Goal: Book appointment/travel/reservation

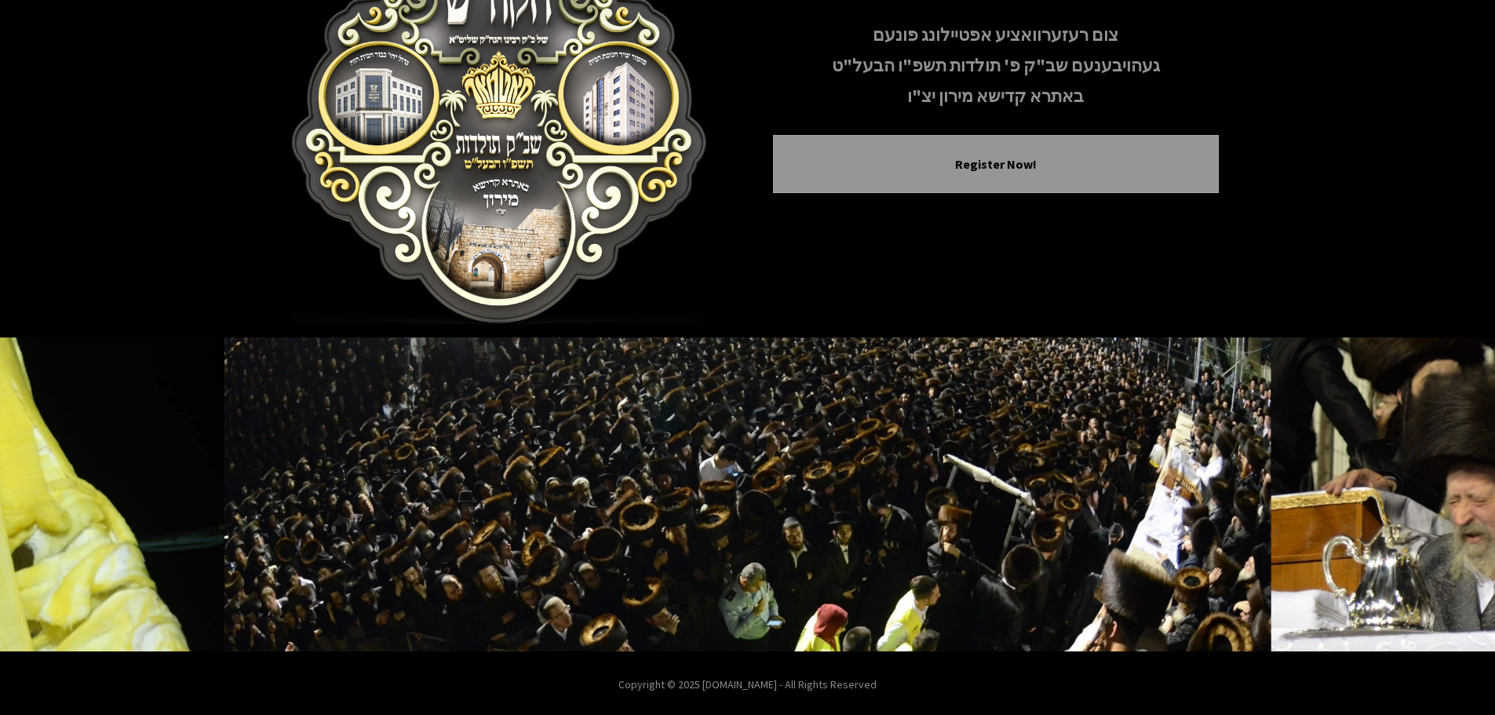
scroll to position [162, 0]
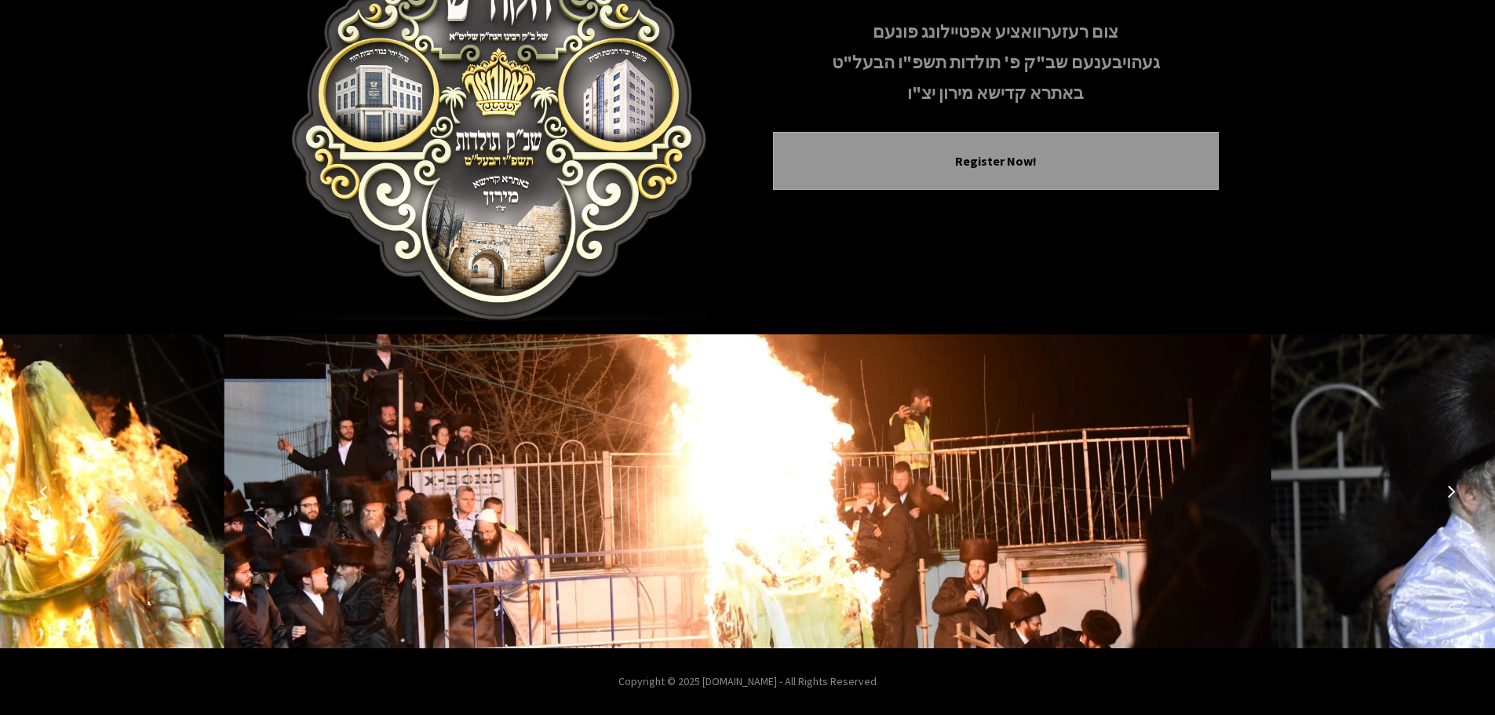
click at [1452, 484] on button "Next image" at bounding box center [1451, 491] width 38 height 38
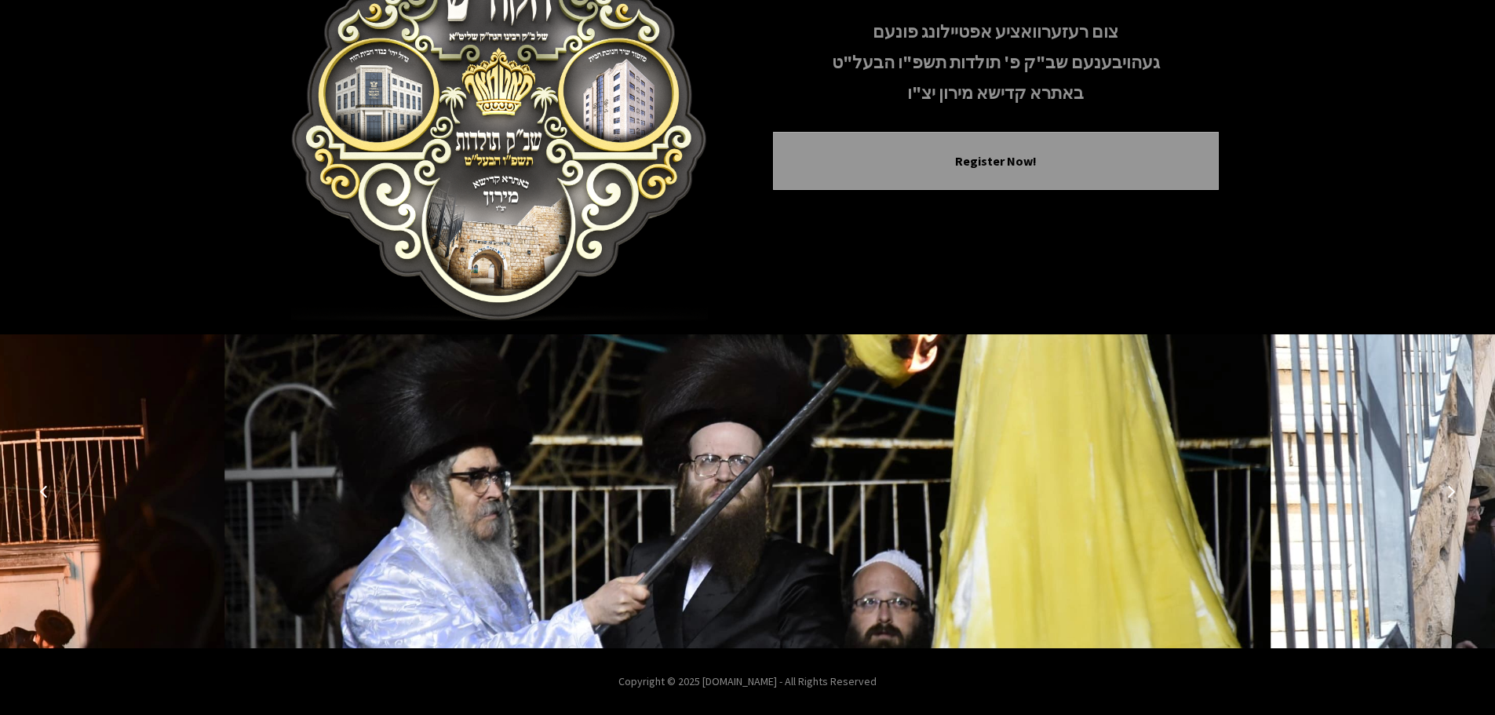
click at [1452, 484] on button "Next image" at bounding box center [1451, 491] width 38 height 38
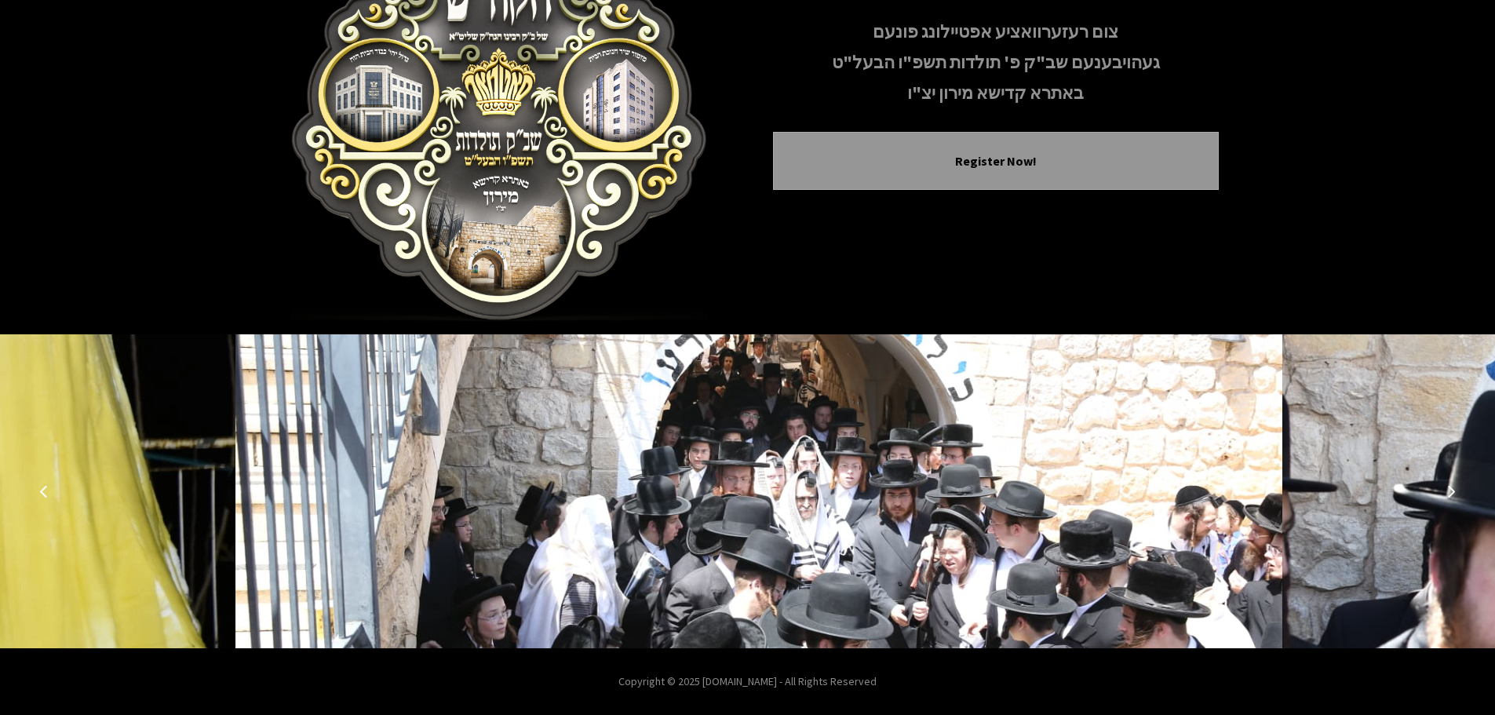
click at [1452, 484] on button "Next image" at bounding box center [1451, 491] width 38 height 38
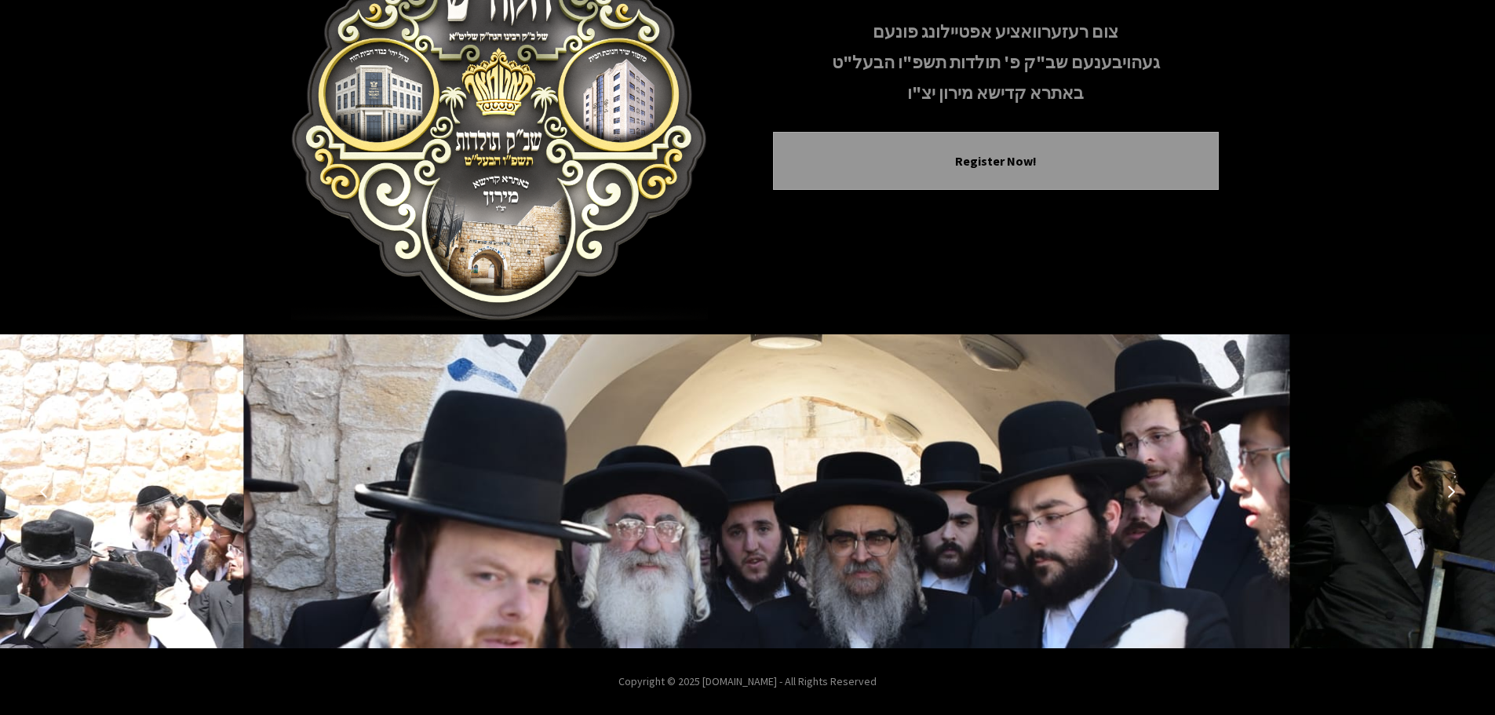
click at [1452, 484] on button "Next image" at bounding box center [1451, 491] width 38 height 38
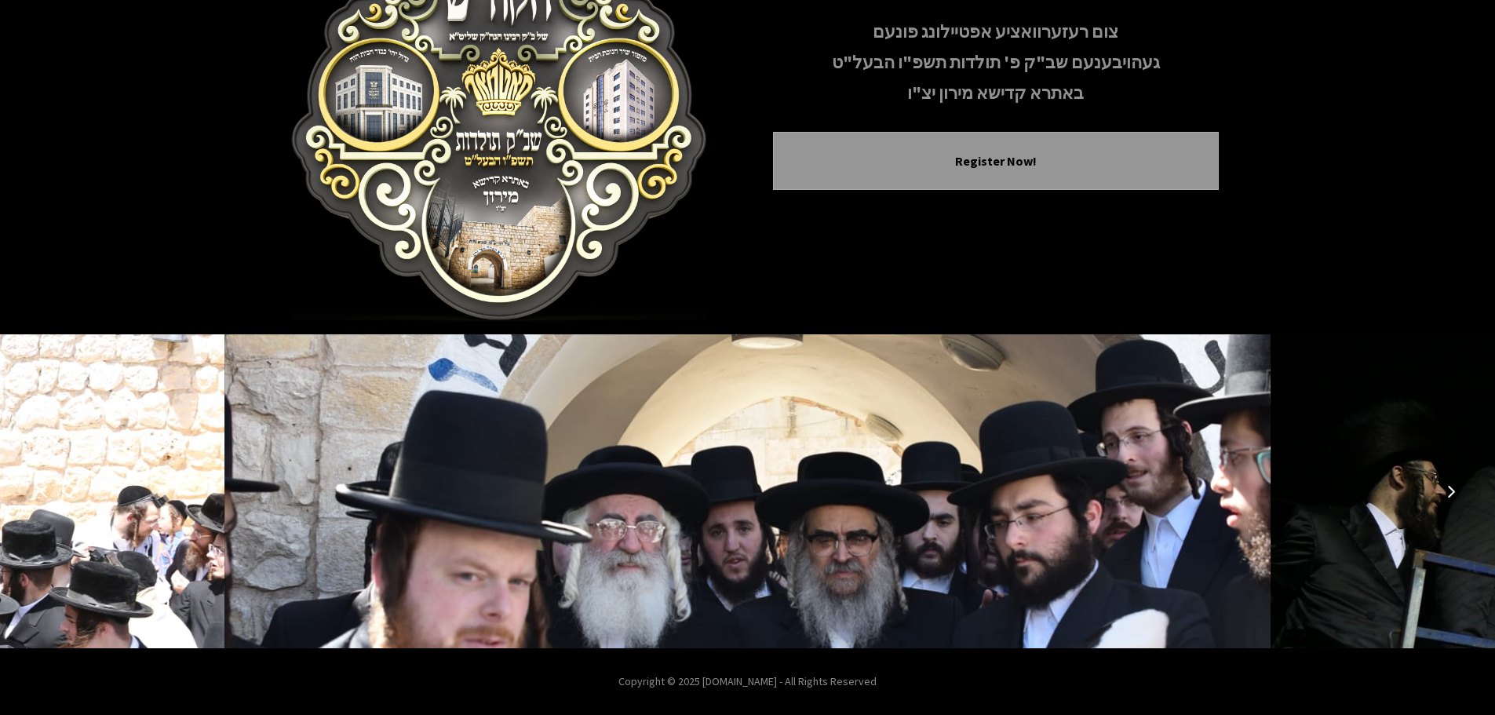
click at [1452, 484] on button "Next image" at bounding box center [1451, 491] width 38 height 38
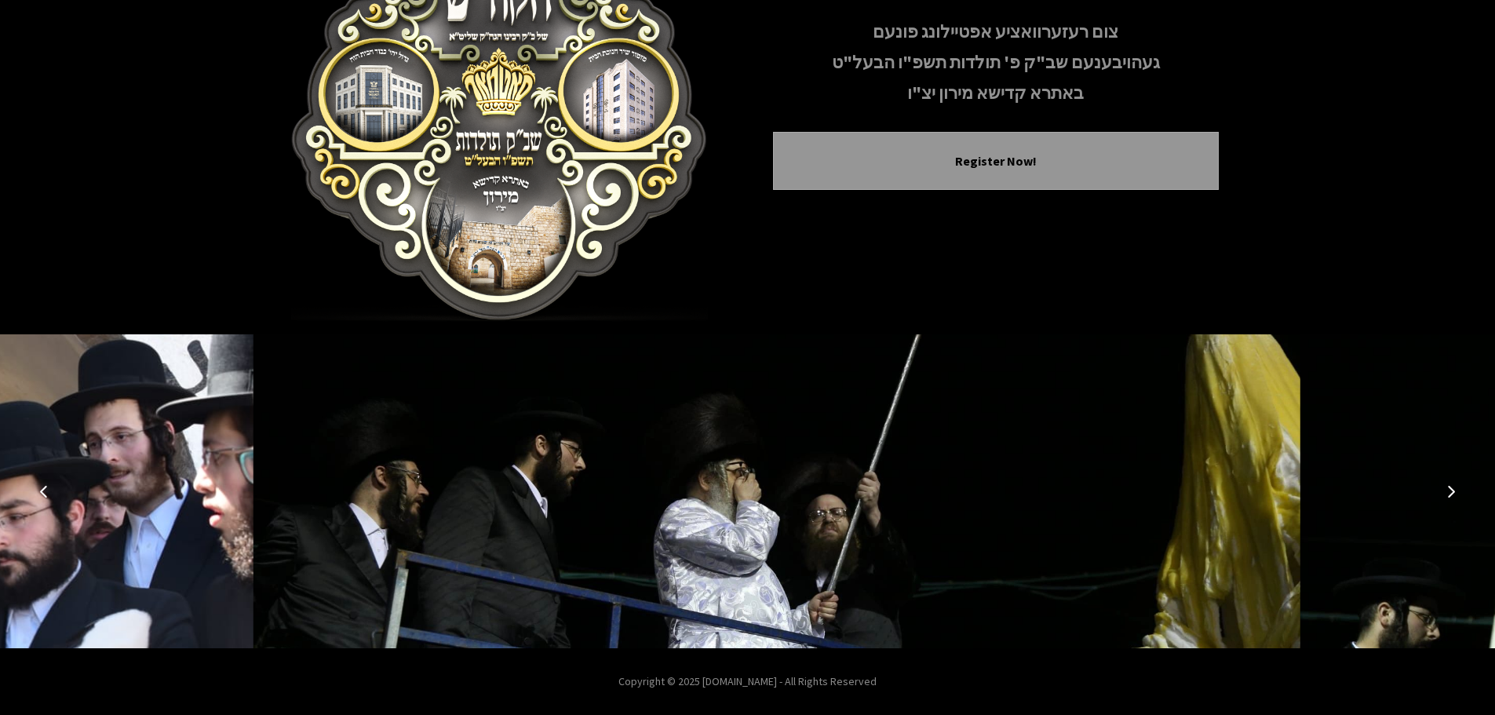
click at [1452, 484] on button "Next image" at bounding box center [1451, 491] width 38 height 38
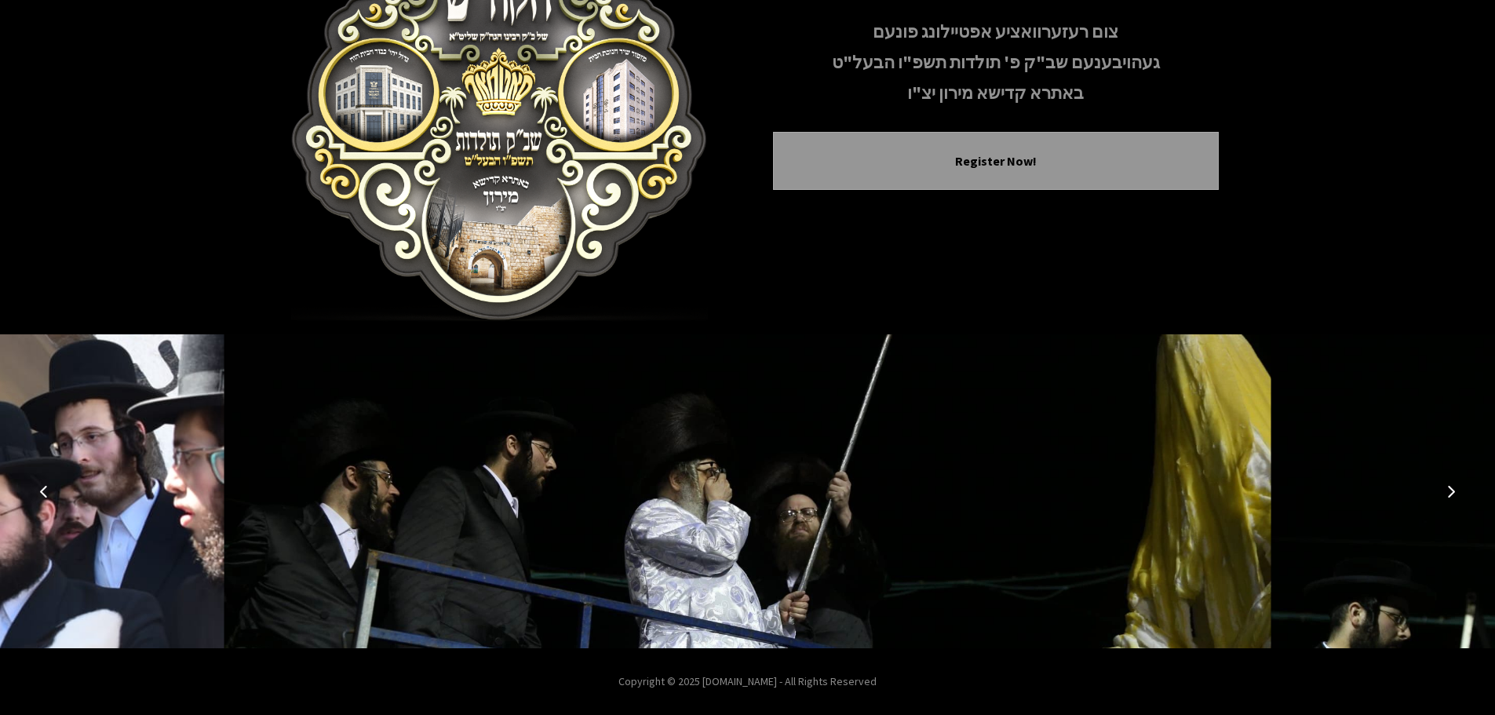
click at [1452, 484] on button "Next image" at bounding box center [1451, 491] width 38 height 38
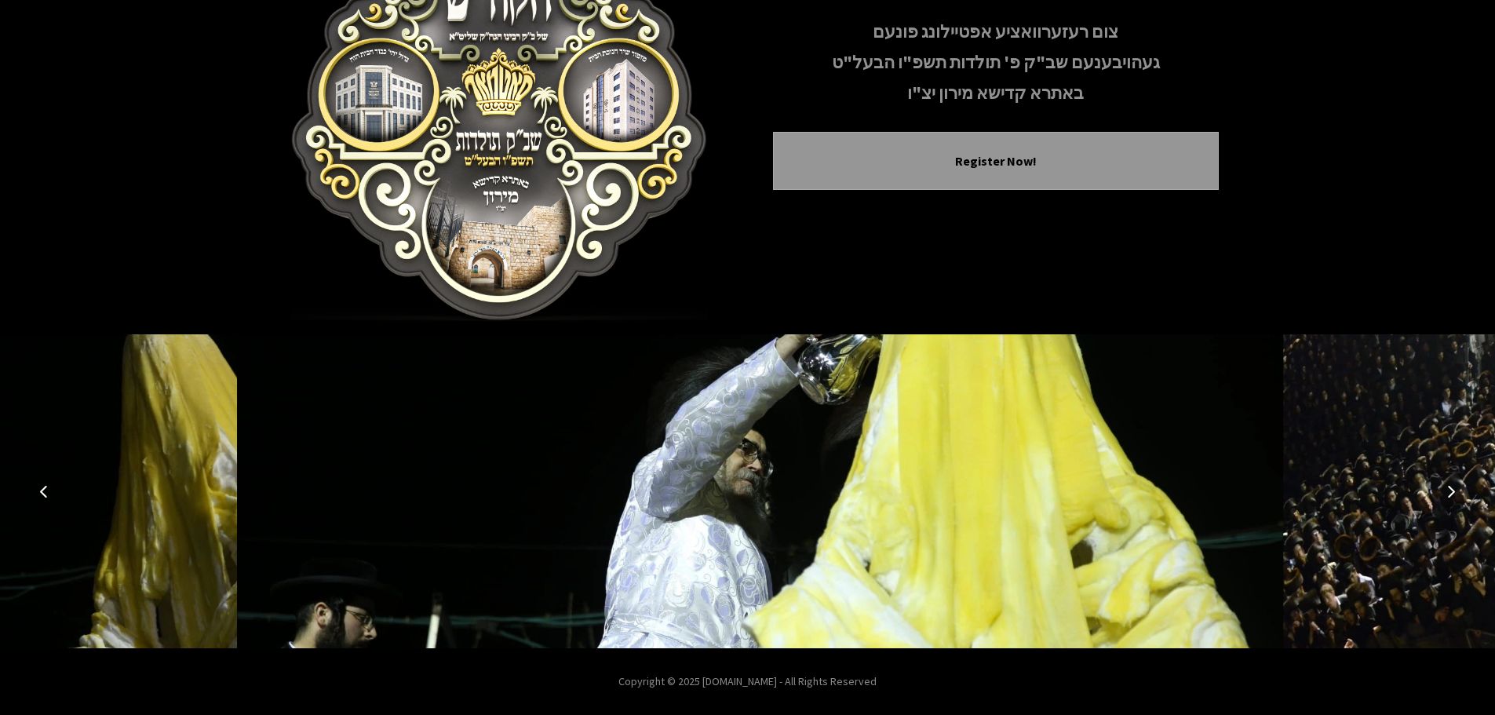
click at [1452, 484] on button "Next image" at bounding box center [1451, 491] width 38 height 38
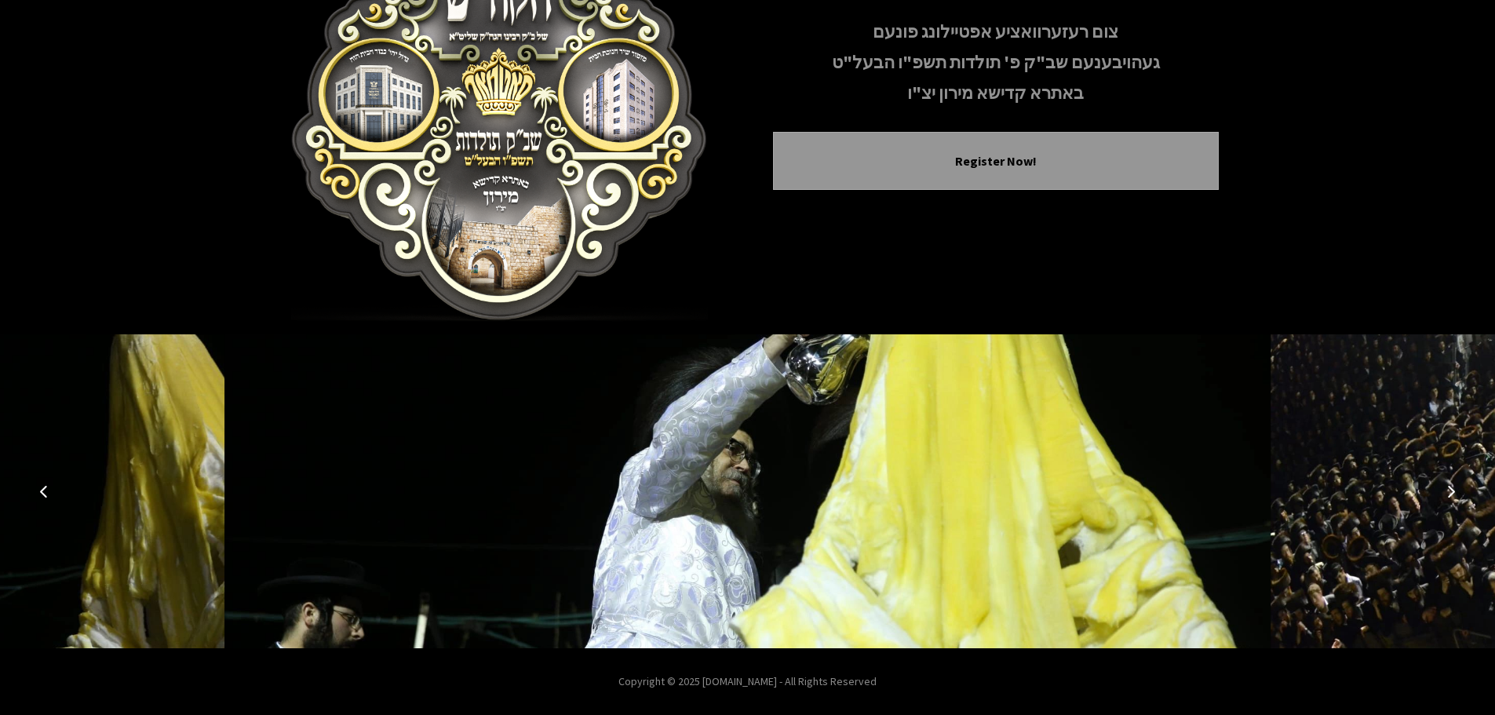
click at [1452, 484] on button "Next image" at bounding box center [1451, 491] width 38 height 38
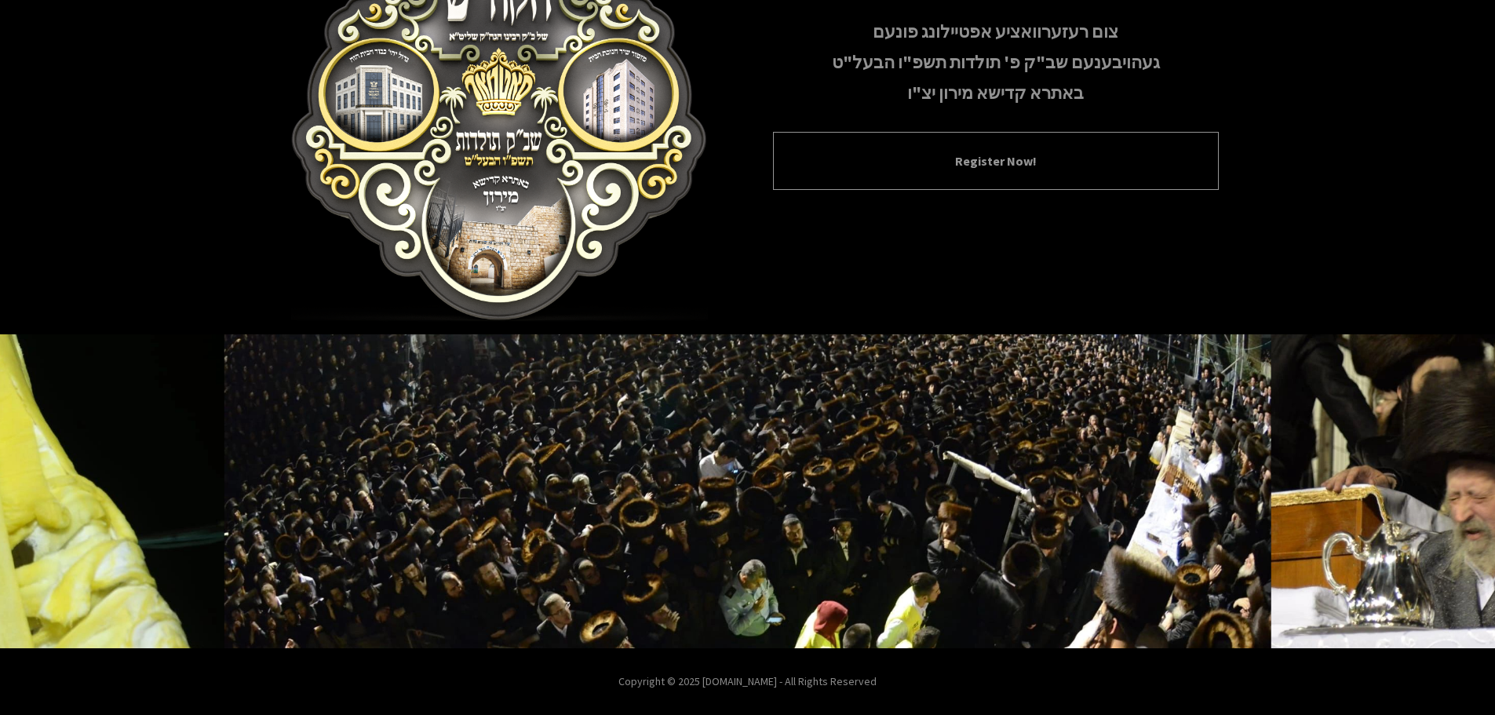
click at [929, 150] on div "Register Now!" at bounding box center [996, 161] width 446 height 58
click at [1023, 162] on button "Register Now!" at bounding box center [996, 160] width 407 height 19
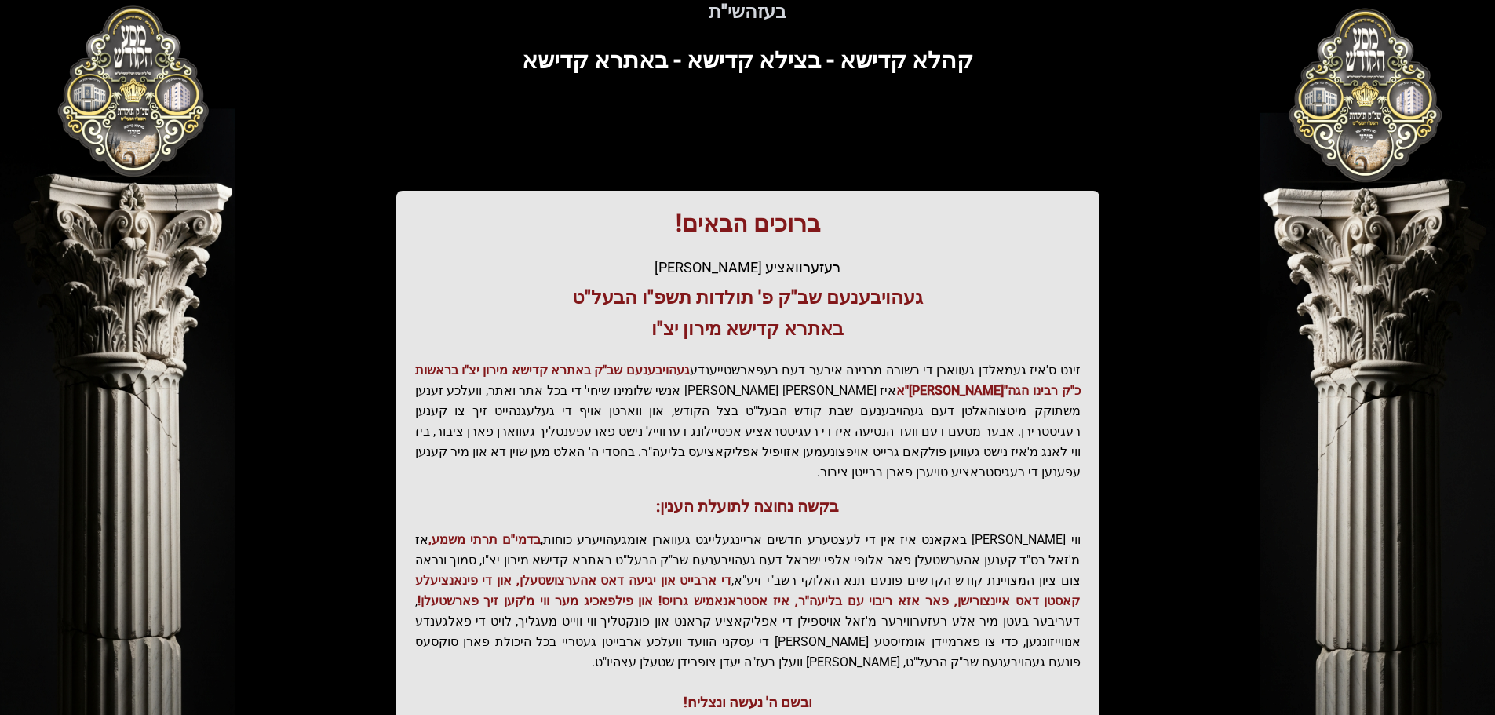
scroll to position [194, 0]
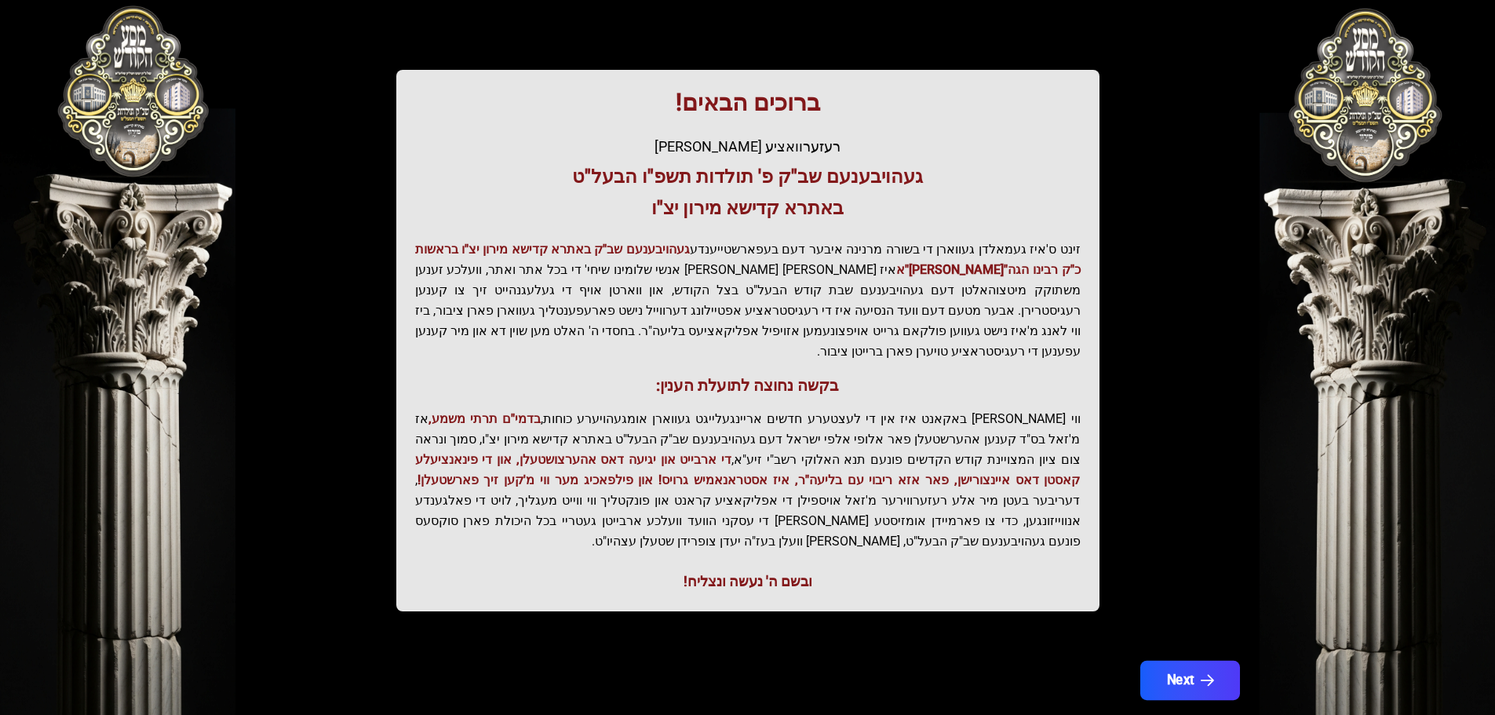
click at [1167, 661] on button "Next" at bounding box center [1190, 680] width 100 height 39
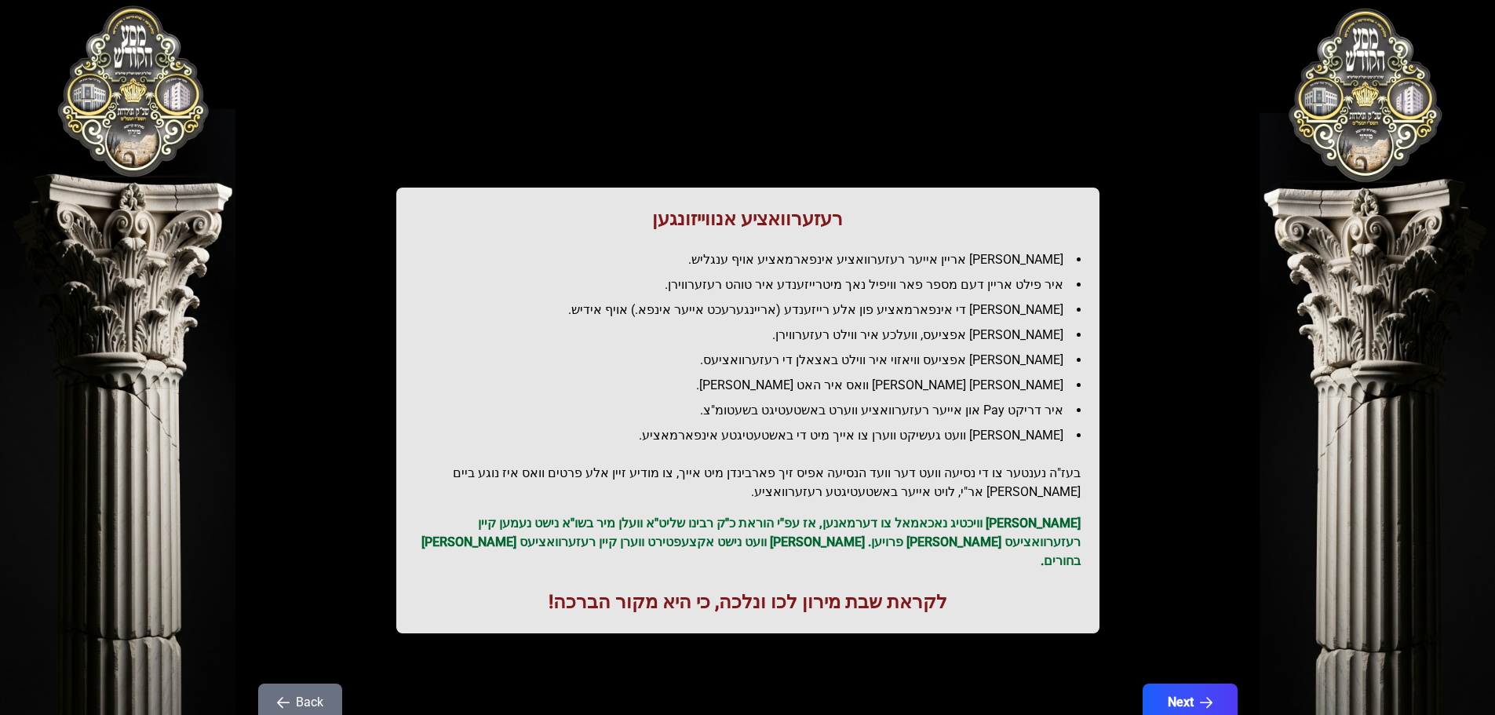
scroll to position [0, 0]
click at [1201, 697] on icon "button" at bounding box center [1206, 703] width 13 height 13
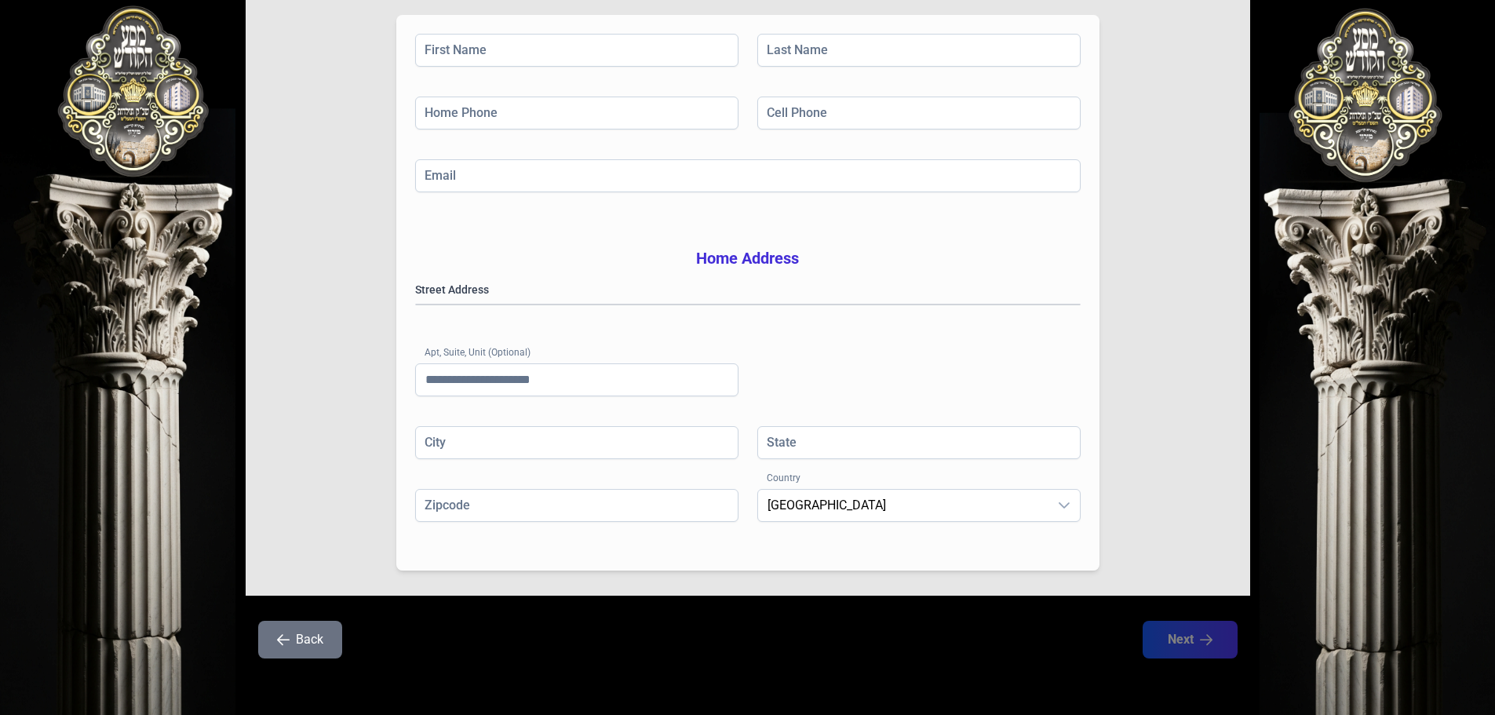
scroll to position [257, 0]
click at [295, 651] on button "Back" at bounding box center [300, 640] width 84 height 38
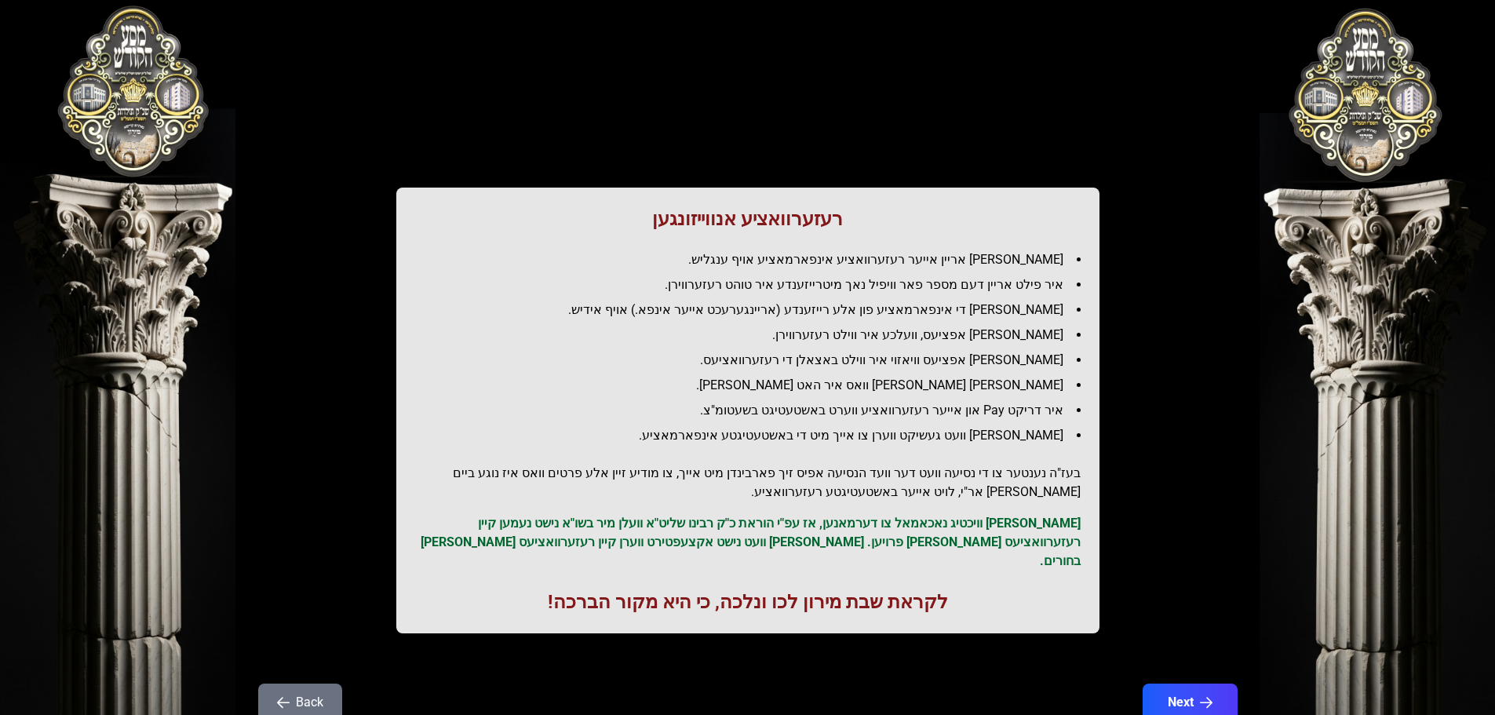
scroll to position [0, 0]
